Goal: Task Accomplishment & Management: Use online tool/utility

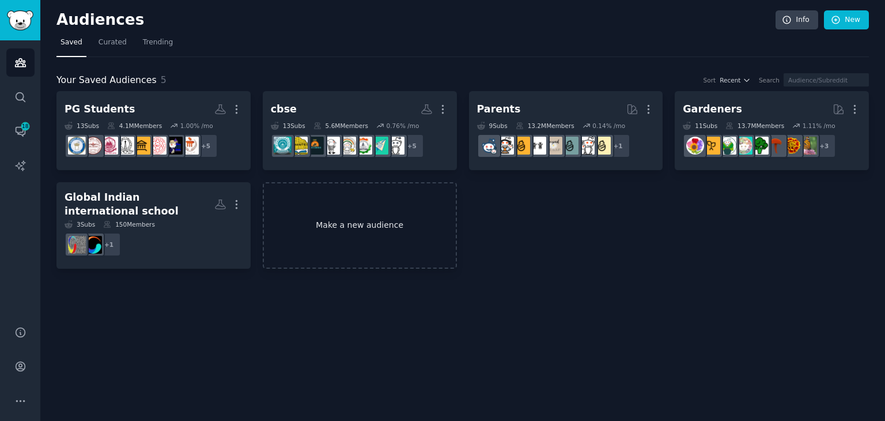
click at [365, 222] on link "Make a new audience" at bounding box center [360, 225] width 194 height 87
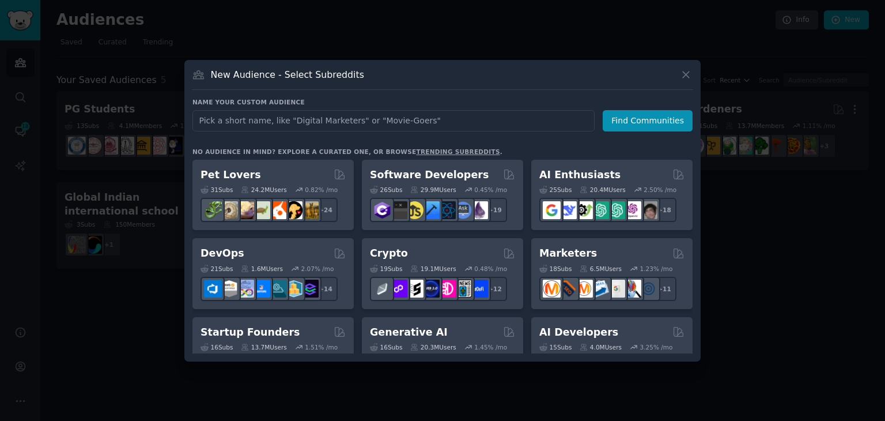
click at [324, 118] on input "text" at bounding box center [393, 120] width 402 height 21
type input "Inidian Instituion"
click at [642, 114] on button "Find Communities" at bounding box center [648, 120] width 90 height 21
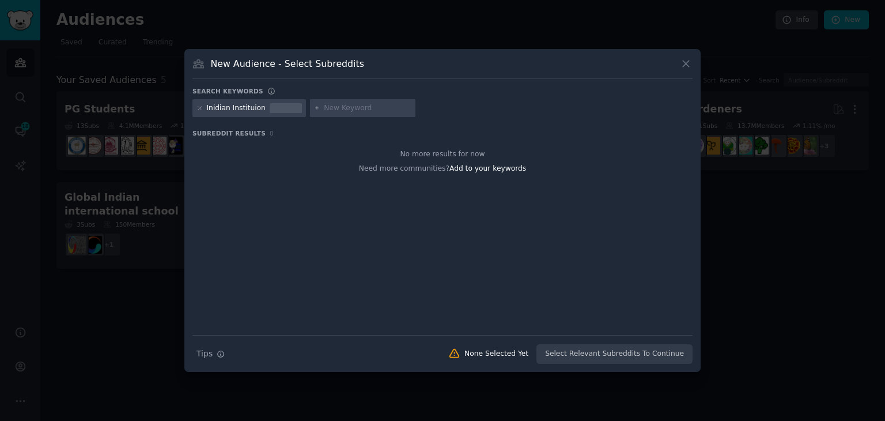
click at [226, 114] on div "Inidian Instituion" at bounding box center [249, 108] width 114 height 18
click at [230, 109] on div "Inidian Instituion" at bounding box center [236, 108] width 59 height 10
click at [228, 109] on div "Inidian Instituion" at bounding box center [236, 108] width 59 height 10
click at [198, 108] on icon at bounding box center [199, 108] width 6 height 6
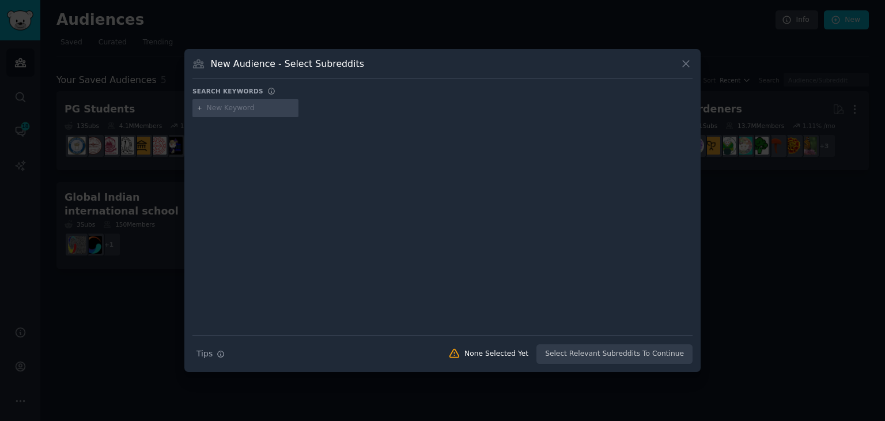
click at [226, 107] on input "text" at bounding box center [251, 108] width 88 height 10
type input "institution"
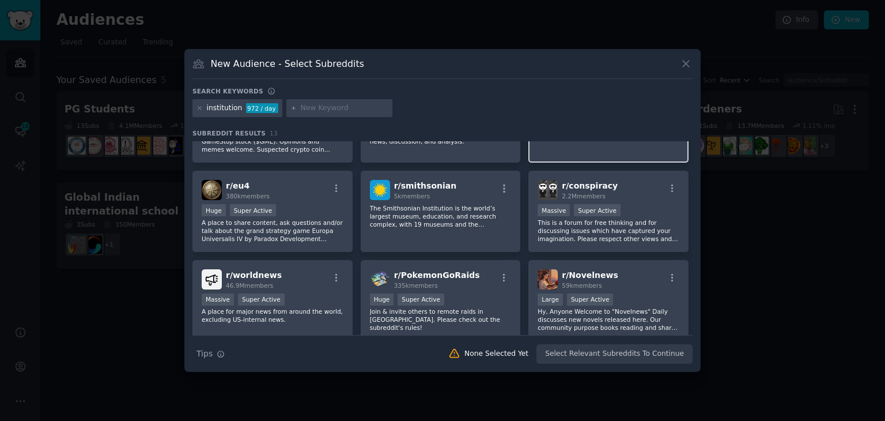
scroll to position [138, 0]
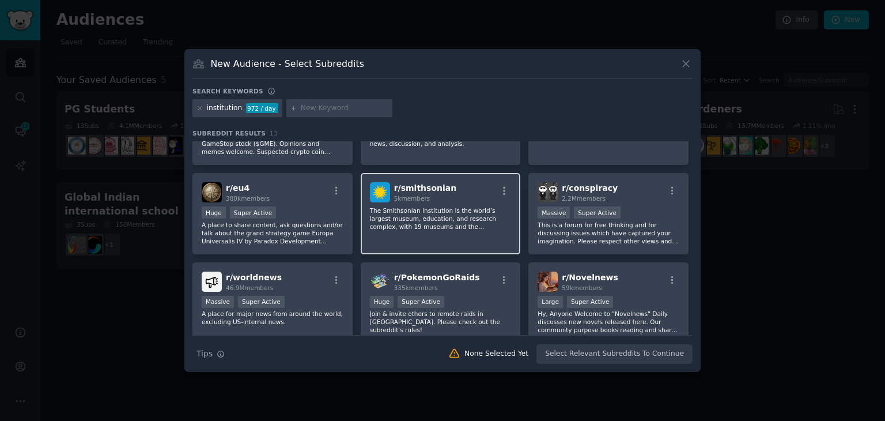
click at [389, 215] on p "The Smithsonian Institution is the world’s largest museum, education, and resea…" at bounding box center [441, 218] width 142 height 24
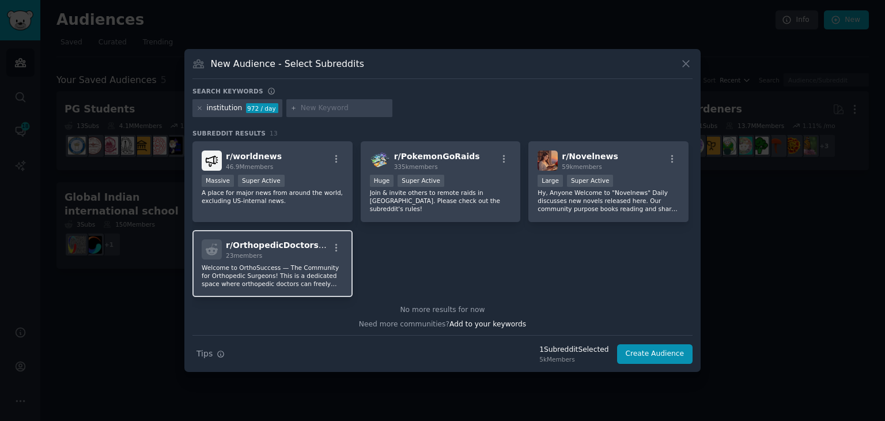
scroll to position [0, 0]
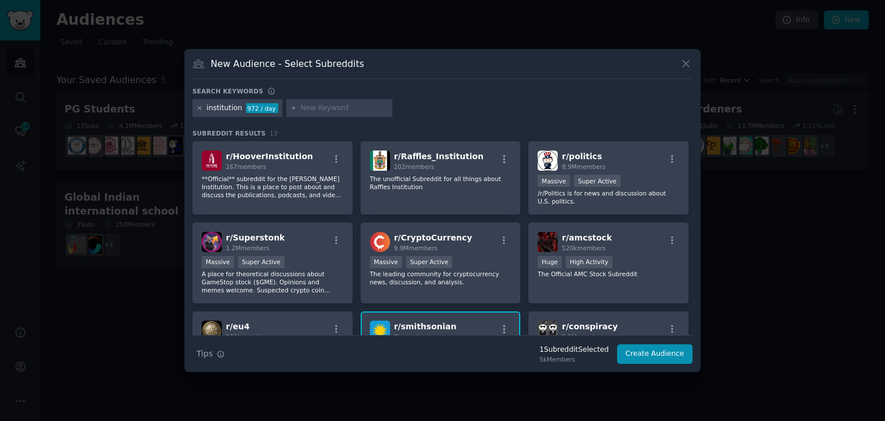
click at [200, 107] on icon at bounding box center [199, 108] width 3 height 3
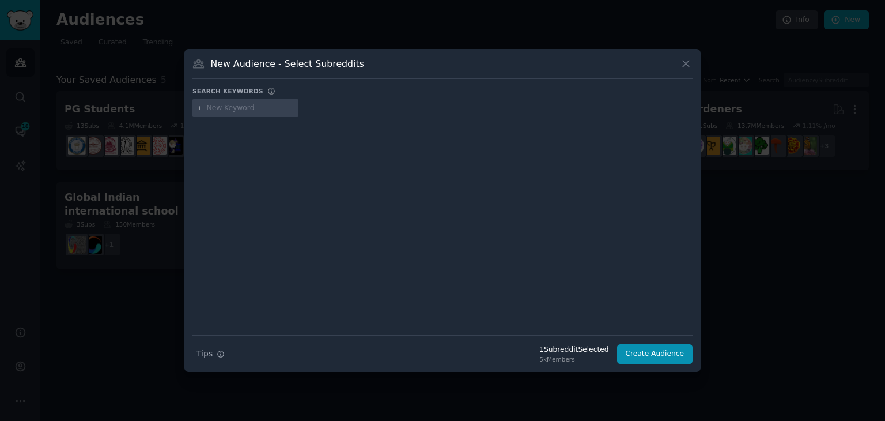
click at [216, 109] on input "text" at bounding box center [251, 108] width 88 height 10
type input "i"
click at [683, 62] on icon at bounding box center [686, 64] width 12 height 12
